Goal: Transaction & Acquisition: Download file/media

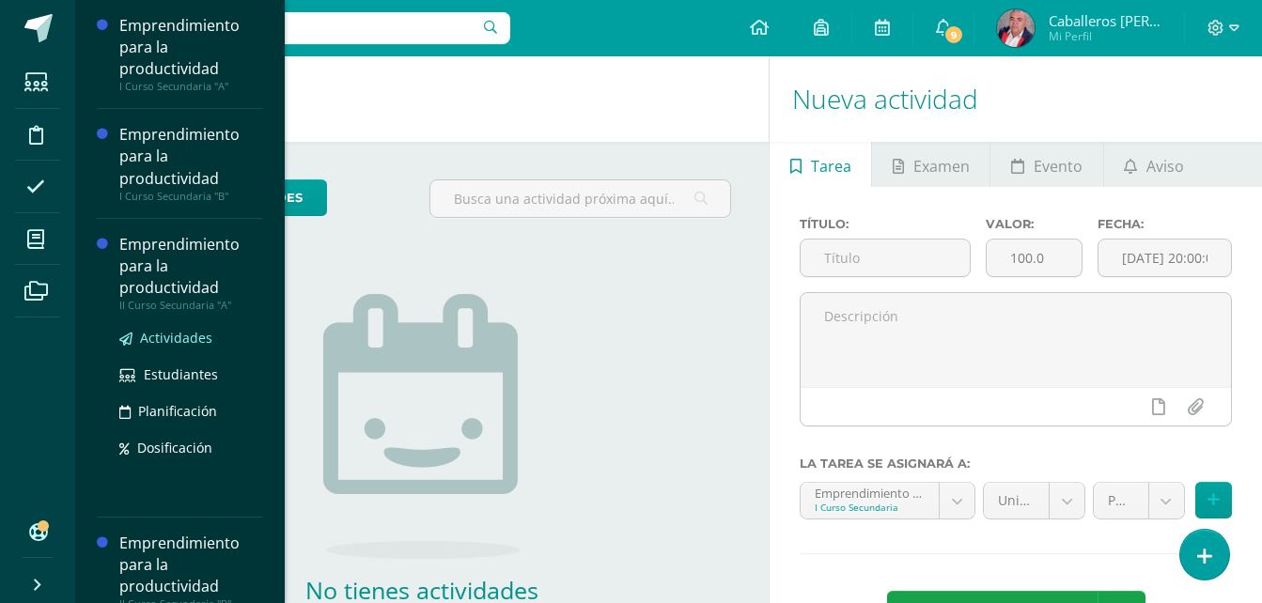
click at [184, 346] on span "Actividades" at bounding box center [176, 338] width 72 height 18
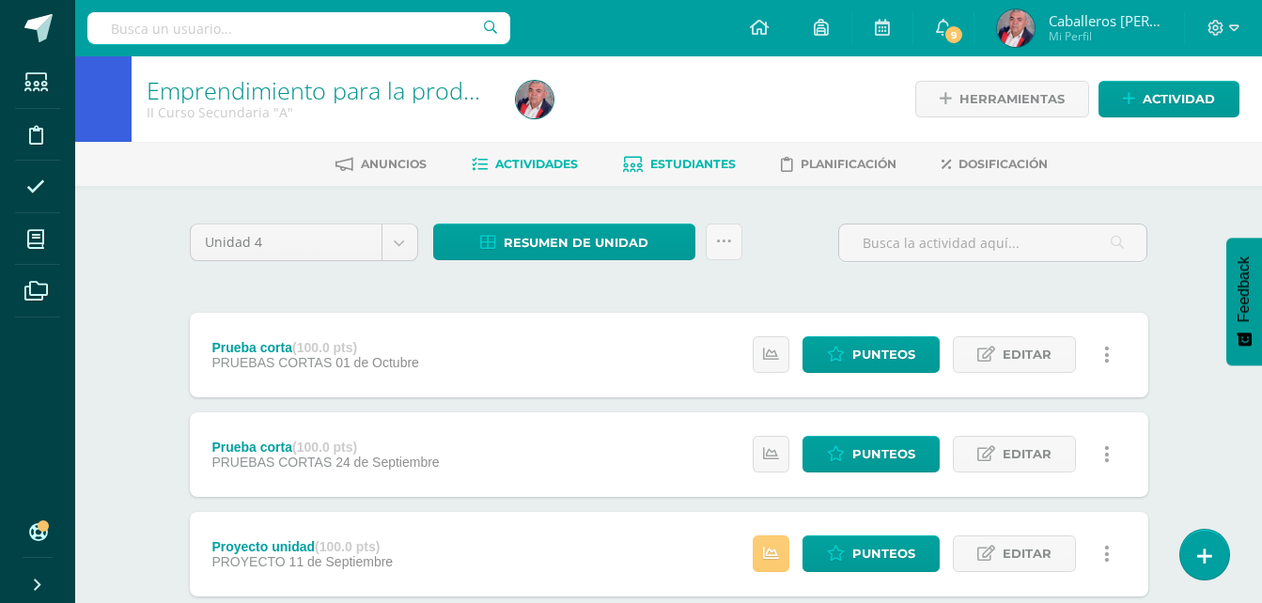
click at [671, 163] on span "Estudiantes" at bounding box center [692, 164] width 85 height 14
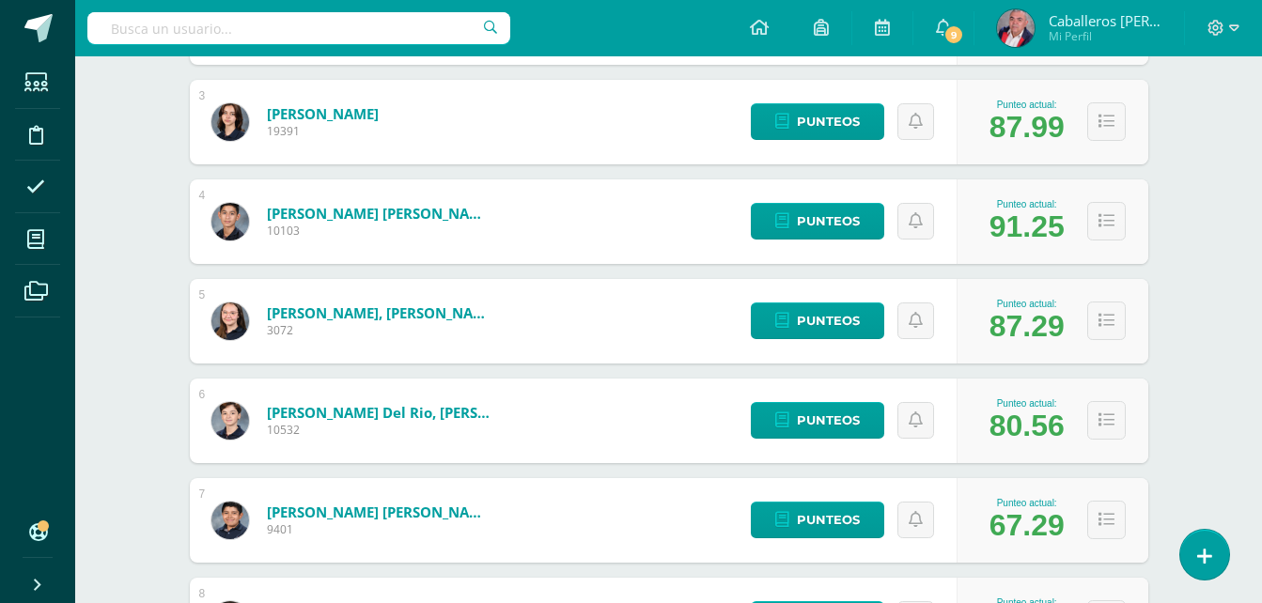
scroll to position [543, 0]
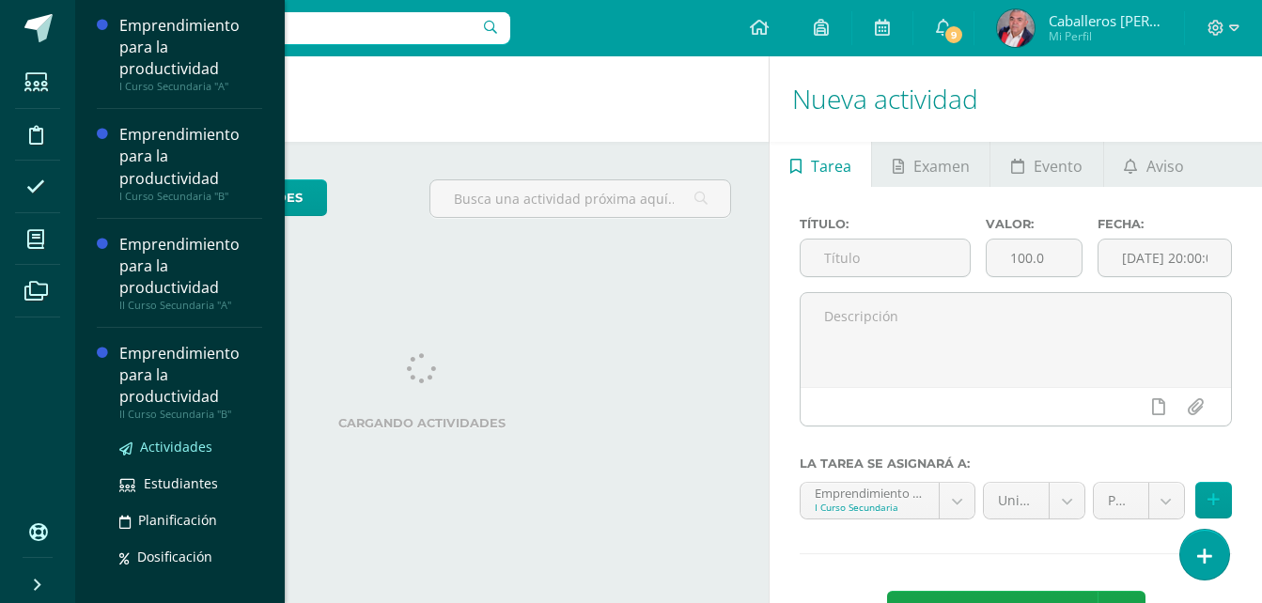
click at [180, 441] on span "Actividades" at bounding box center [176, 447] width 72 height 18
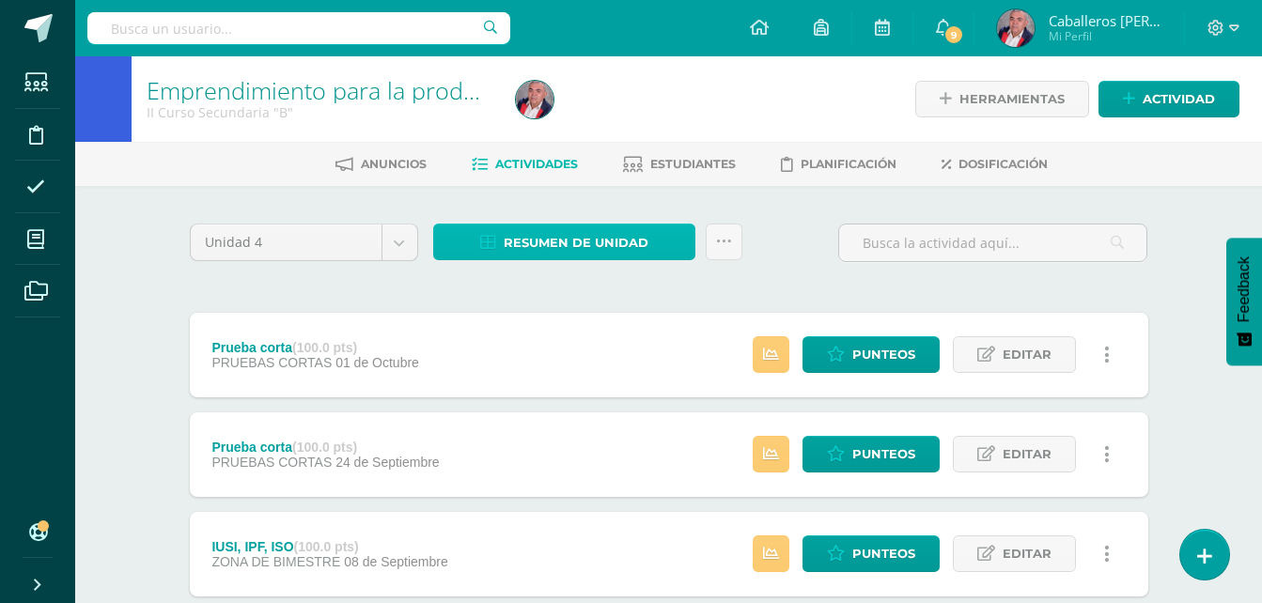
click at [563, 237] on span "Resumen de unidad" at bounding box center [575, 242] width 145 height 35
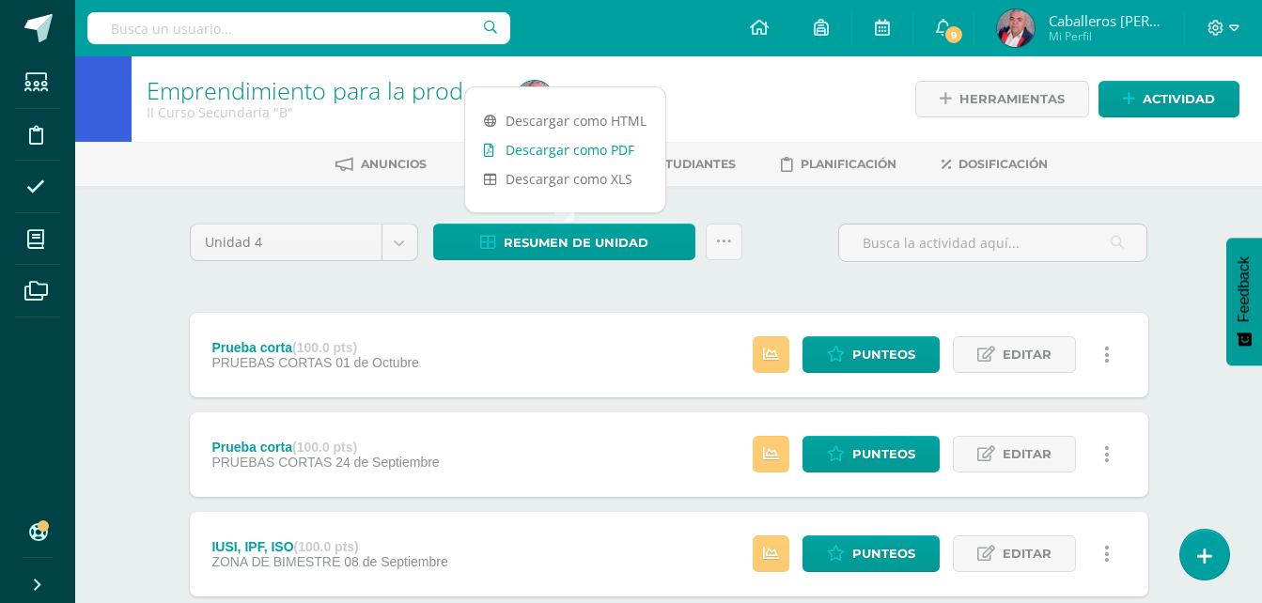
click at [603, 154] on link "Descargar como PDF" at bounding box center [565, 149] width 200 height 29
click at [569, 148] on link "Descargar como PDF" at bounding box center [565, 149] width 200 height 29
